Goal: Transaction & Acquisition: Obtain resource

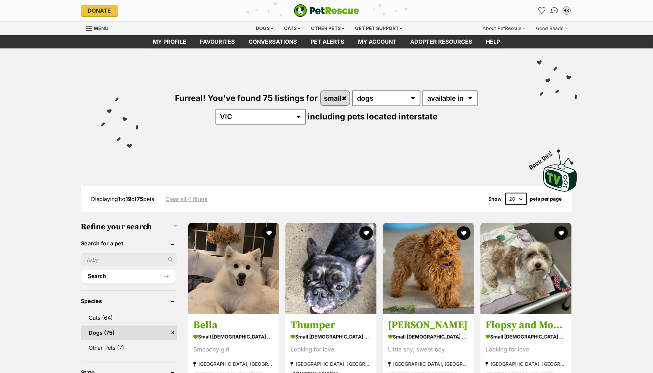
click at [554, 9] on img "Conversations" at bounding box center [554, 10] width 9 height 9
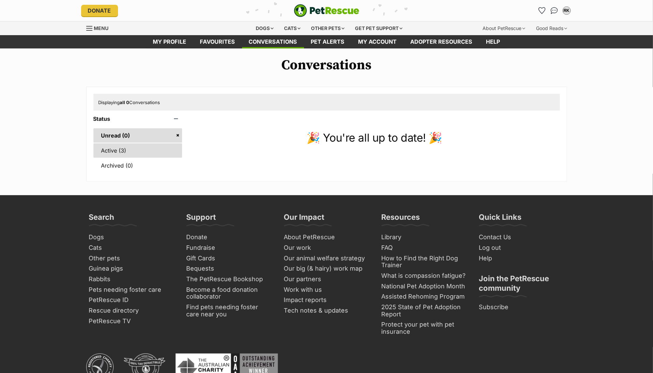
click at [109, 148] on link "Active (3)" at bounding box center [137, 150] width 89 height 14
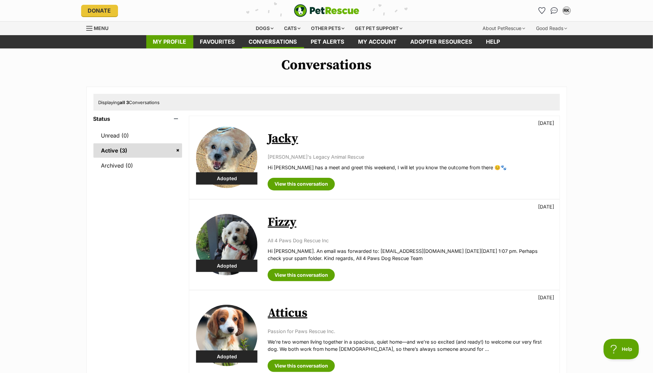
click at [176, 43] on link "My profile" at bounding box center [169, 41] width 47 height 13
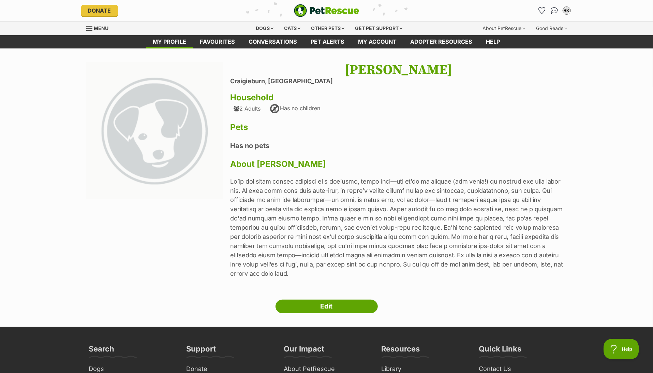
click at [93, 29] on link "Menu" at bounding box center [99, 27] width 27 height 12
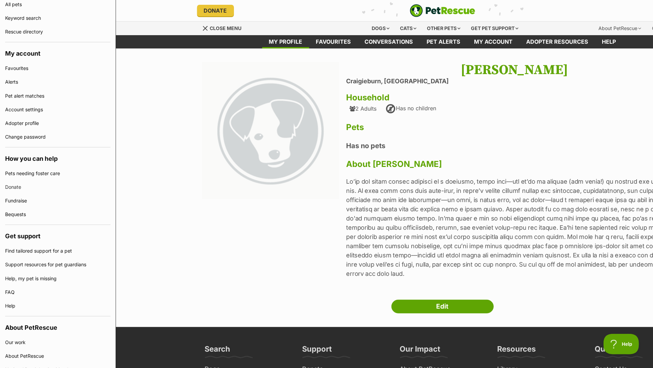
scroll to position [13, 0]
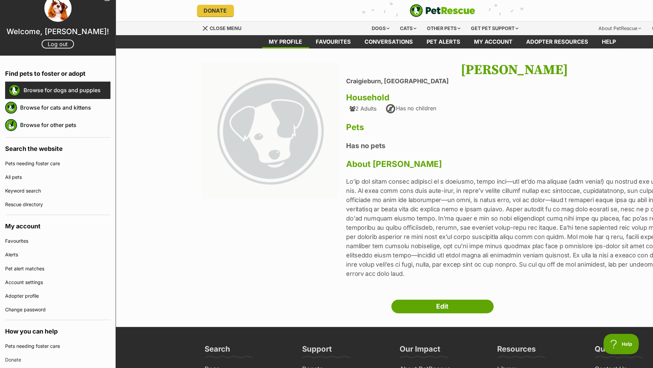
click at [36, 90] on link "Browse for dogs and puppies" at bounding box center [67, 90] width 87 height 14
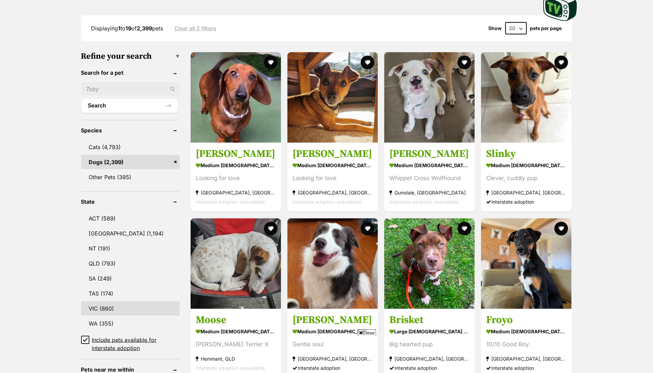
click at [95, 305] on link "VIC (860)" at bounding box center [130, 308] width 99 height 14
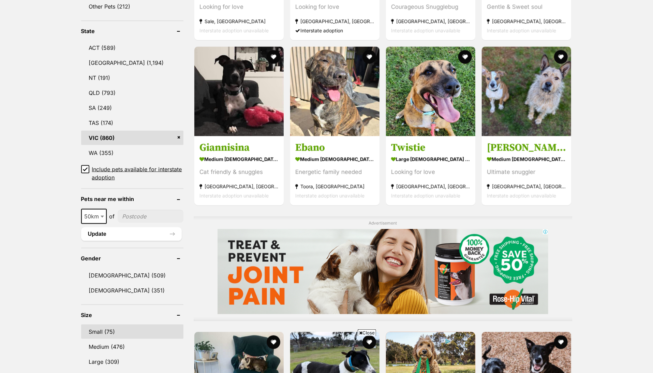
click at [99, 329] on link "Small (75)" at bounding box center [132, 331] width 102 height 14
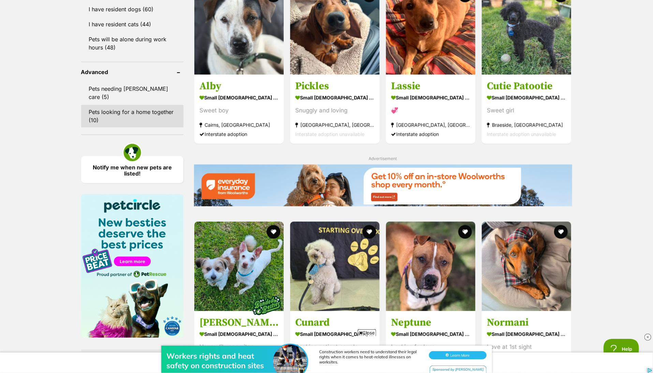
scroll to position [682, 0]
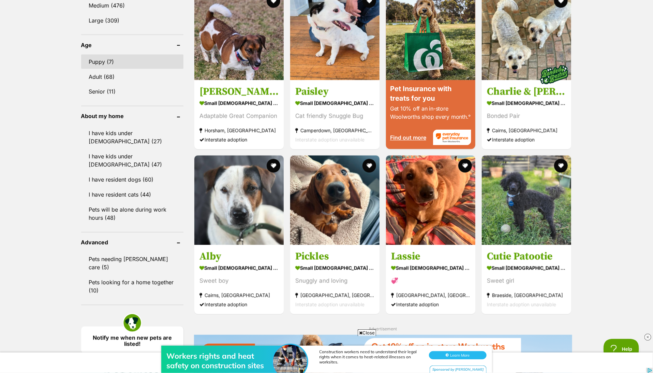
click at [108, 57] on link "Puppy (7)" at bounding box center [132, 62] width 102 height 14
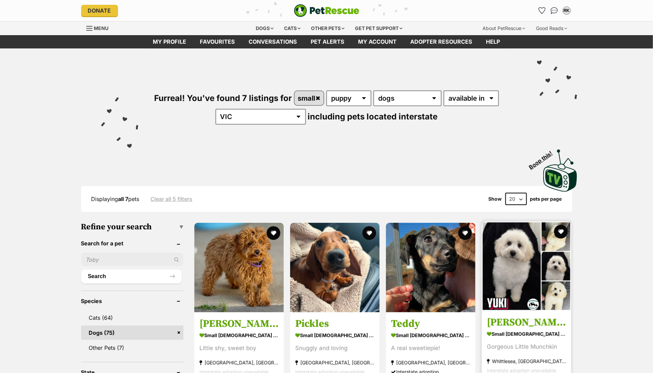
click at [532, 286] on img at bounding box center [526, 265] width 89 height 89
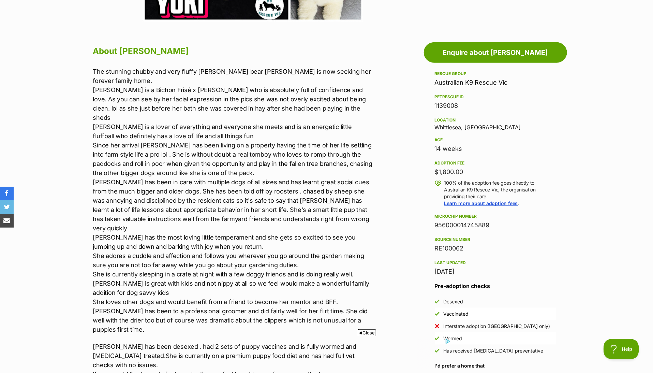
drag, startPoint x: 466, startPoint y: 81, endPoint x: 615, endPoint y: 86, distance: 149.5
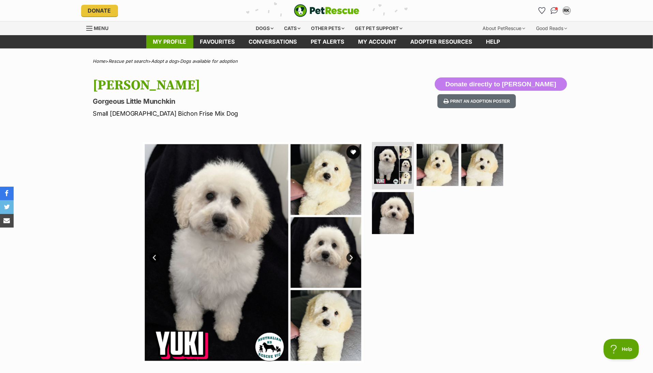
click at [179, 42] on link "My profile" at bounding box center [169, 41] width 47 height 13
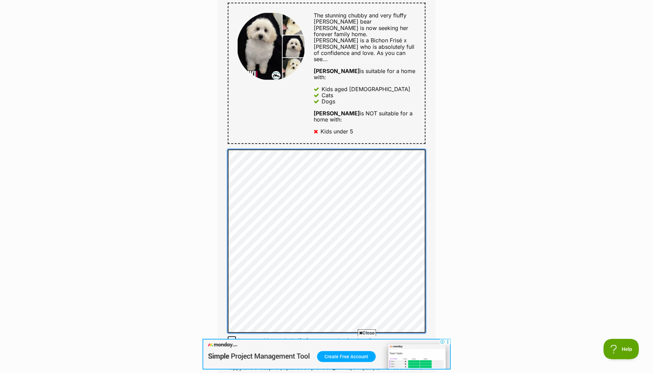
scroll to position [512, 0]
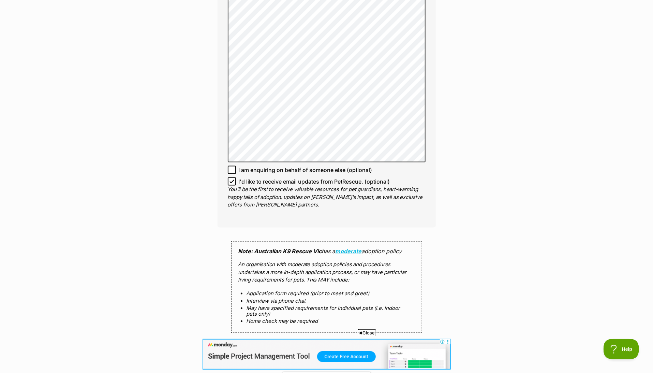
click at [333, 347] on input "Send enquiry" at bounding box center [327, 355] width 136 height 16
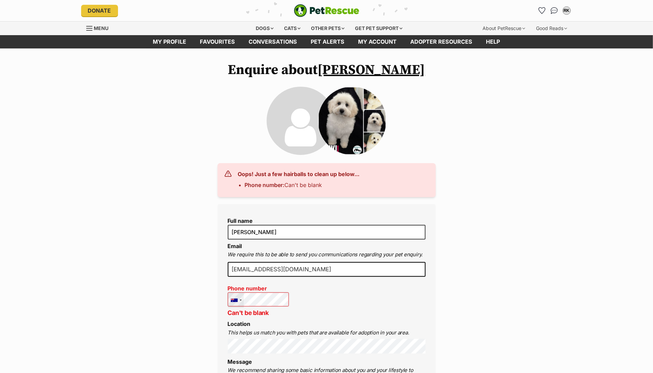
click at [242, 298] on div at bounding box center [236, 300] width 16 height 15
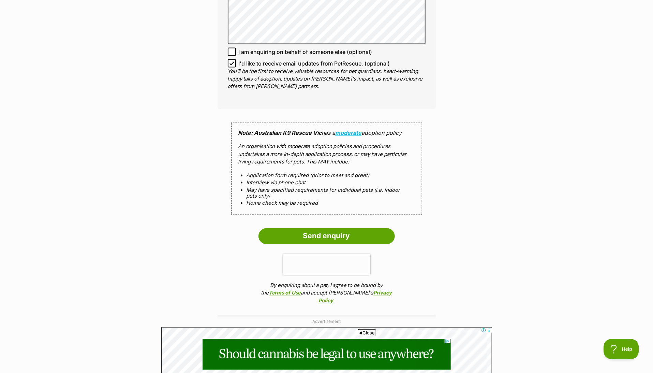
scroll to position [682, 0]
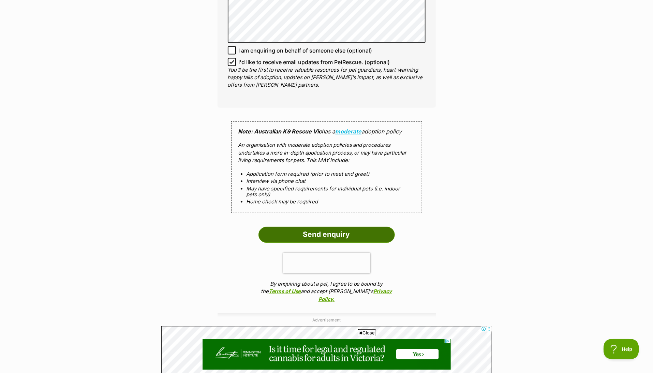
click at [355, 227] on input "Send enquiry" at bounding box center [327, 235] width 136 height 16
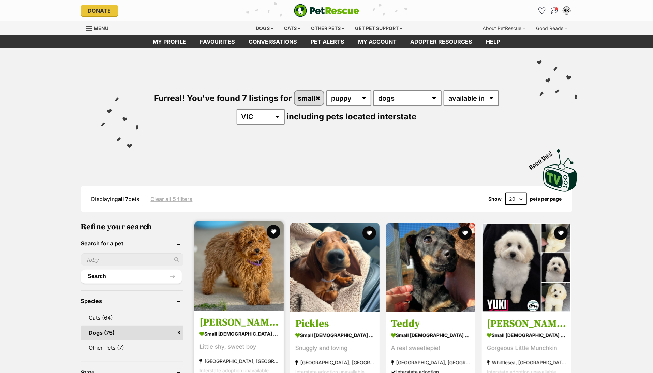
click at [226, 287] on img at bounding box center [238, 265] width 89 height 89
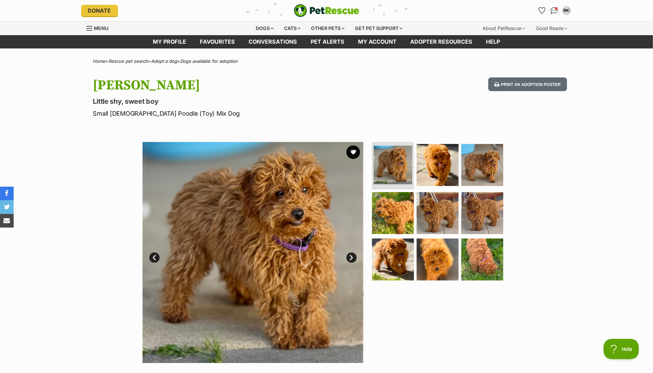
click at [353, 258] on link "Next" at bounding box center [352, 257] width 10 height 10
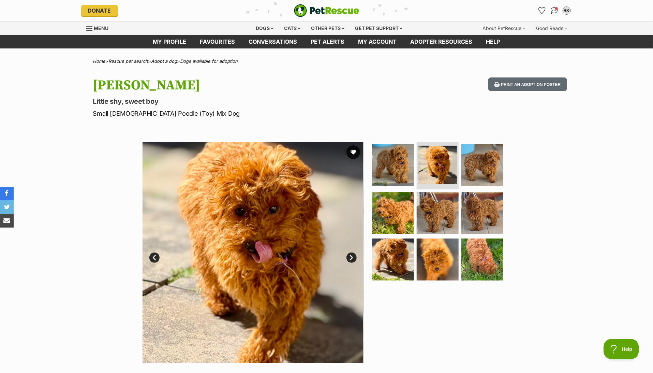
click at [353, 258] on link "Next" at bounding box center [352, 257] width 10 height 10
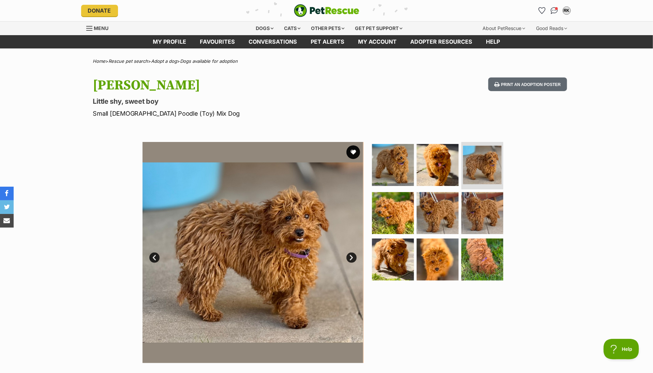
click at [353, 258] on link "Next" at bounding box center [352, 257] width 10 height 10
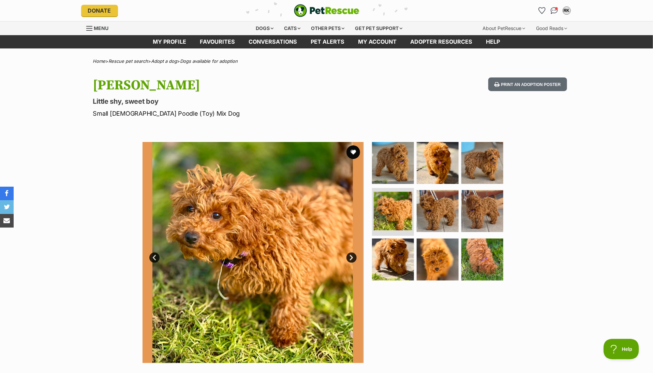
click at [353, 258] on link "Next" at bounding box center [352, 257] width 10 height 10
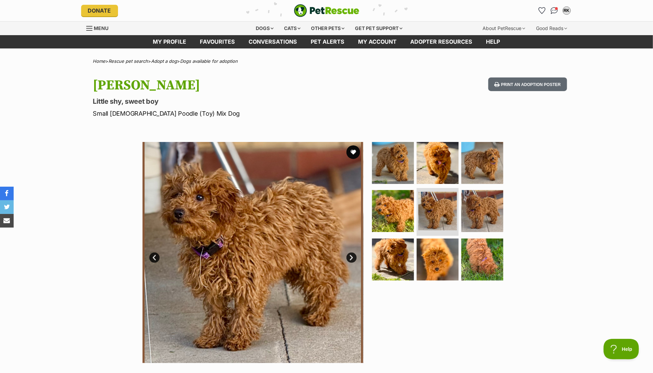
click at [353, 258] on link "Next" at bounding box center [352, 257] width 10 height 10
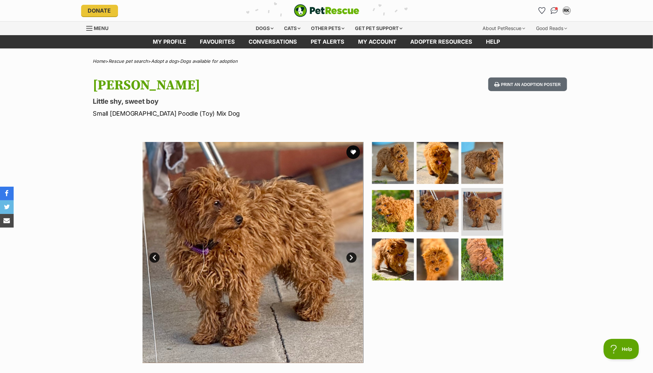
click at [353, 258] on link "Next" at bounding box center [352, 257] width 10 height 10
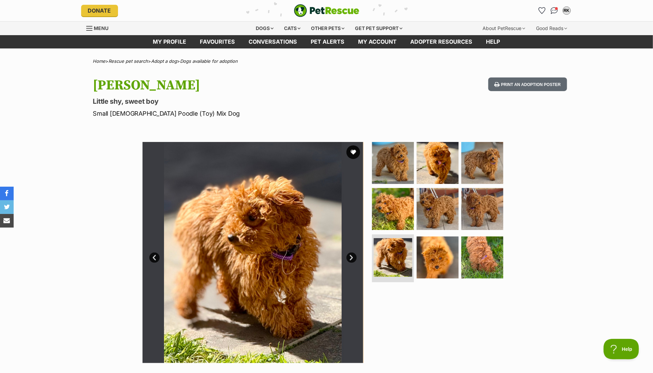
click at [353, 258] on link "Next" at bounding box center [352, 257] width 10 height 10
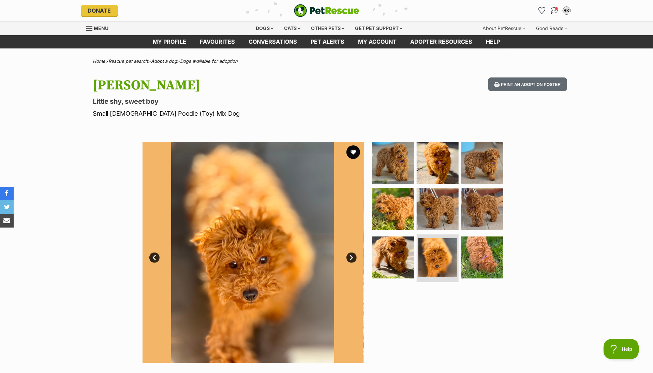
click at [353, 258] on link "Next" at bounding box center [352, 257] width 10 height 10
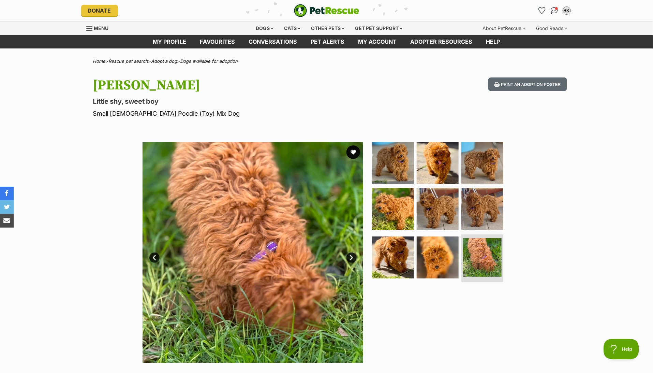
click at [353, 258] on link "Next" at bounding box center [352, 257] width 10 height 10
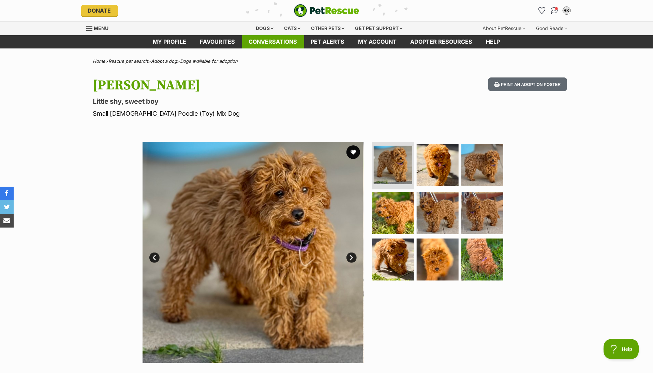
click at [262, 45] on link "Conversations" at bounding box center [273, 41] width 62 height 13
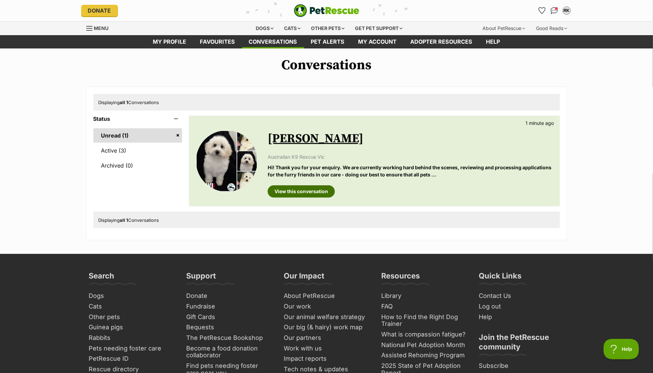
click at [302, 194] on link "View this conversation" at bounding box center [301, 191] width 67 height 12
